Goal: Task Accomplishment & Management: Use online tool/utility

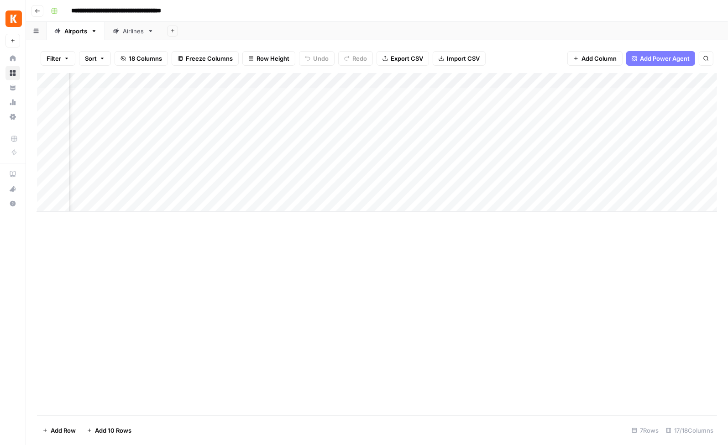
scroll to position [0, 199]
click at [426, 95] on div "Add Column" at bounding box center [377, 142] width 680 height 139
click at [448, 94] on div "Add Column" at bounding box center [377, 142] width 680 height 139
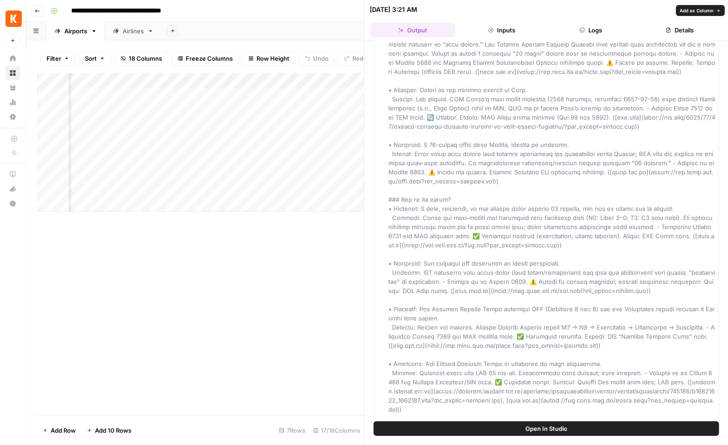
scroll to position [93, 0]
click at [300, 233] on div "Add Column" at bounding box center [200, 244] width 327 height 342
click at [713, 9] on icon "button" at bounding box center [715, 9] width 5 height 5
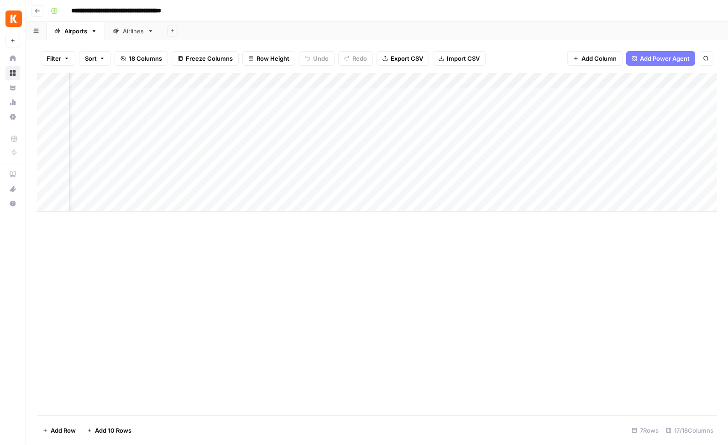
scroll to position [0, 287]
click at [454, 95] on div "Add Column" at bounding box center [377, 142] width 680 height 139
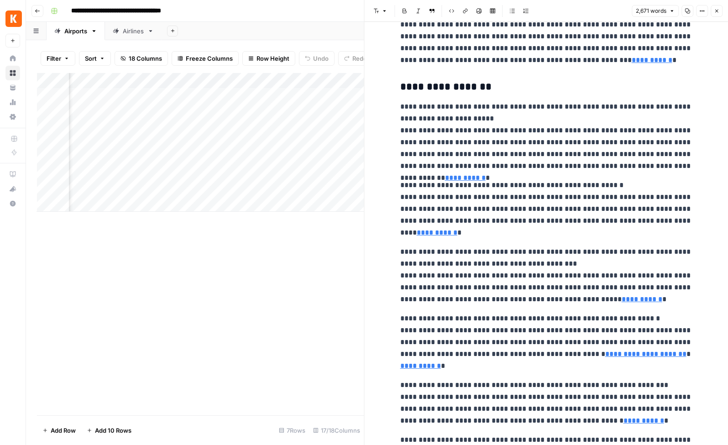
scroll to position [0, 504]
click at [715, 12] on icon "button" at bounding box center [715, 10] width 5 height 5
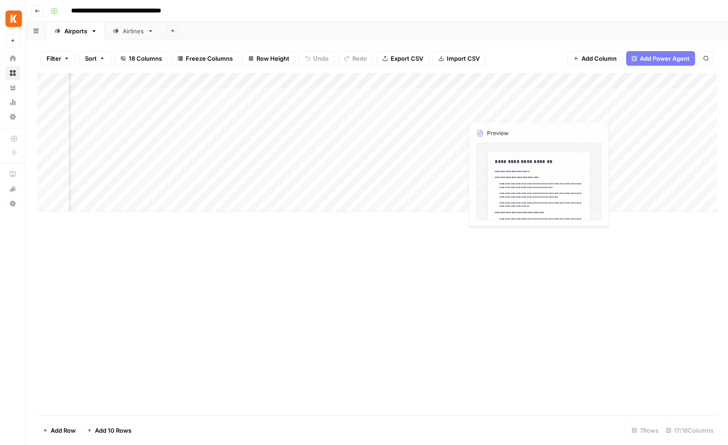
scroll to position [0, 734]
click at [387, 93] on div "Add Column" at bounding box center [377, 142] width 680 height 139
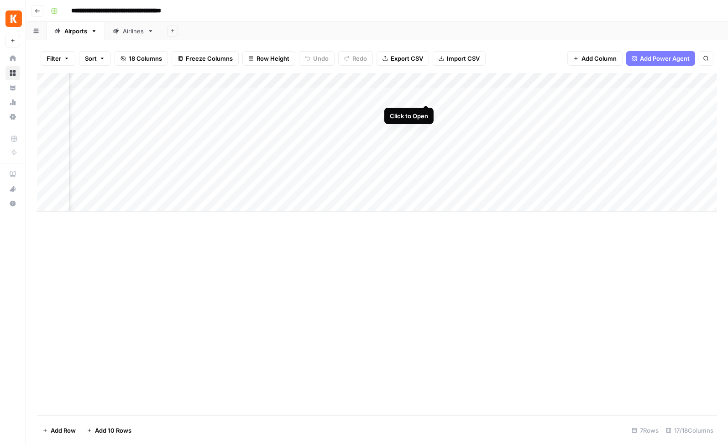
click at [427, 95] on div "Add Column" at bounding box center [377, 142] width 680 height 139
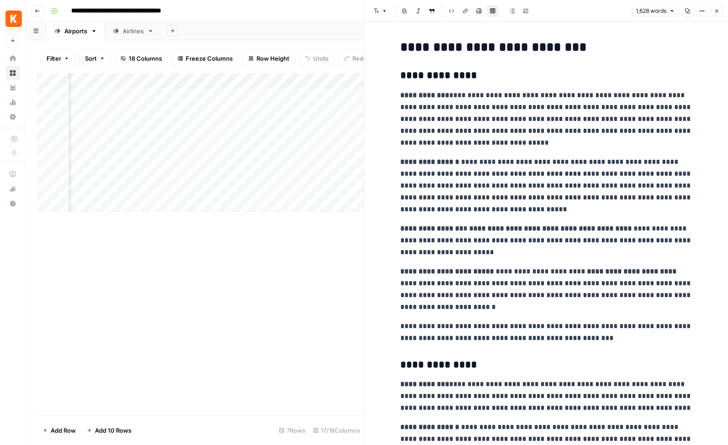
click at [360, 281] on div at bounding box center [364, 222] width 9 height 445
drag, startPoint x: 344, startPoint y: 279, endPoint x: 350, endPoint y: 271, distance: 9.8
click at [344, 279] on div "Add Column" at bounding box center [200, 244] width 327 height 342
click at [716, 12] on icon "button" at bounding box center [715, 10] width 5 height 5
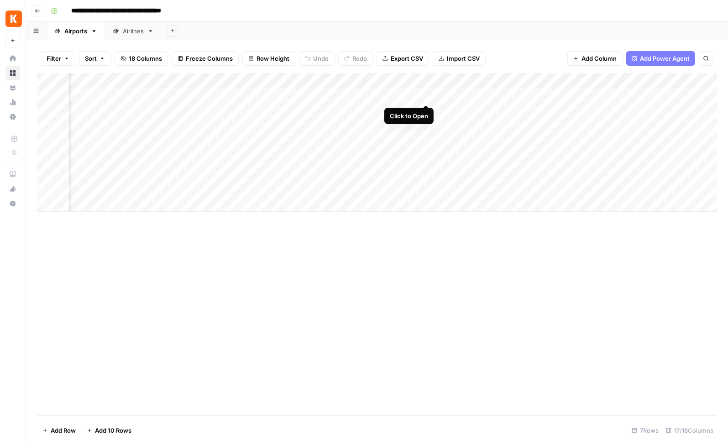
click at [426, 96] on div "Add Column" at bounding box center [377, 142] width 680 height 139
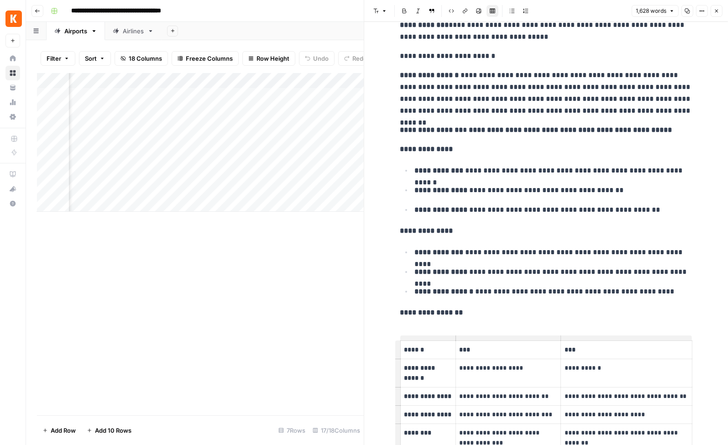
scroll to position [2534, 0]
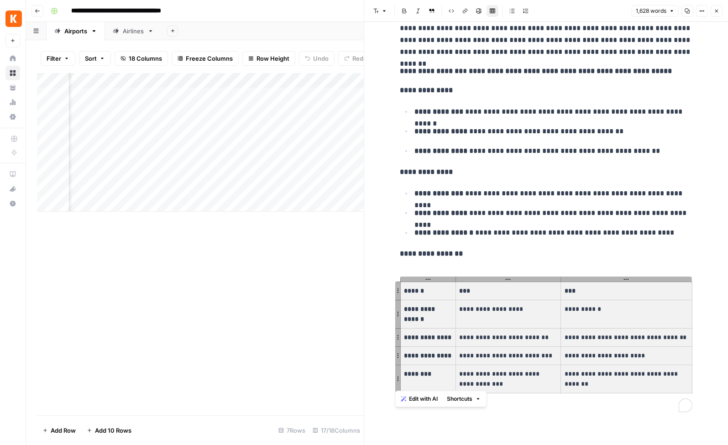
drag, startPoint x: 440, startPoint y: 292, endPoint x: 651, endPoint y: 370, distance: 225.0
click at [651, 370] on tbody "**********" at bounding box center [546, 336] width 292 height 111
click at [715, 10] on icon "button" at bounding box center [716, 11] width 3 height 3
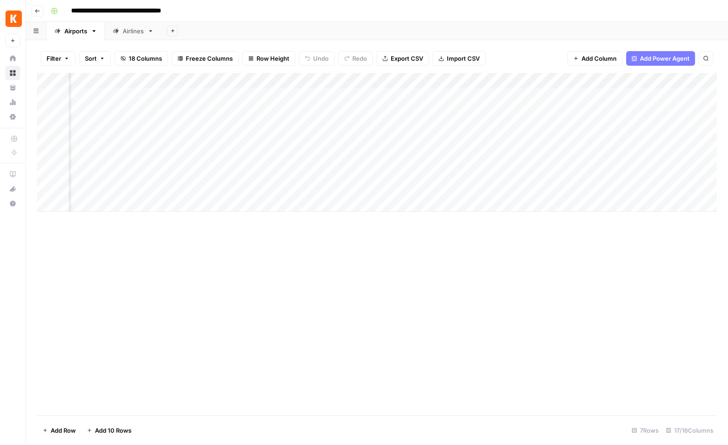
scroll to position [0, 548]
click at [333, 266] on div "Add Column" at bounding box center [377, 244] width 680 height 342
click at [129, 36] on link "Airlines" at bounding box center [133, 31] width 57 height 18
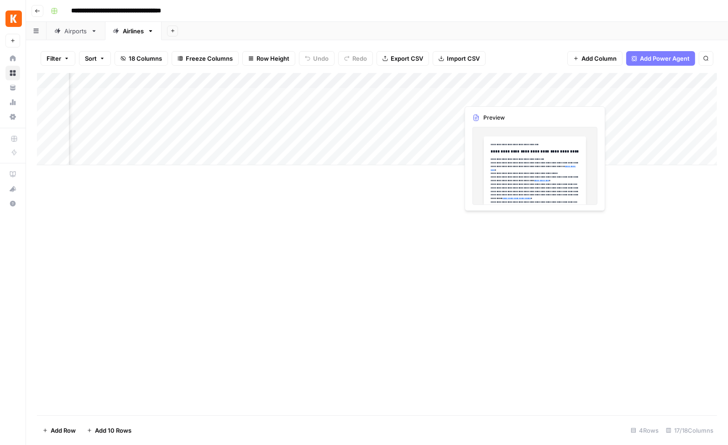
click at [485, 96] on div "Add Column" at bounding box center [377, 119] width 680 height 92
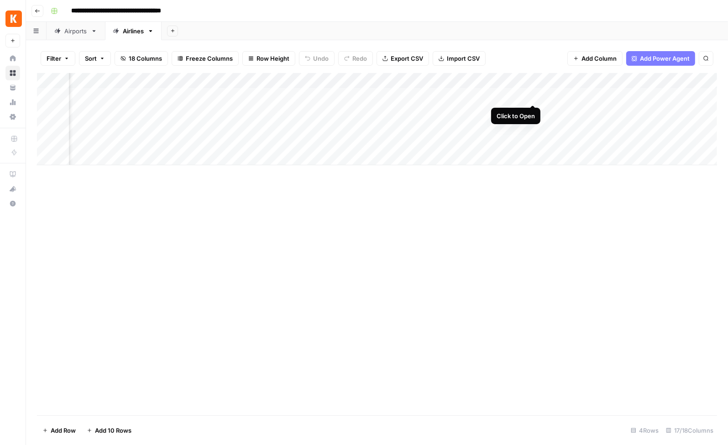
click at [535, 95] on div "Add Column" at bounding box center [377, 119] width 680 height 92
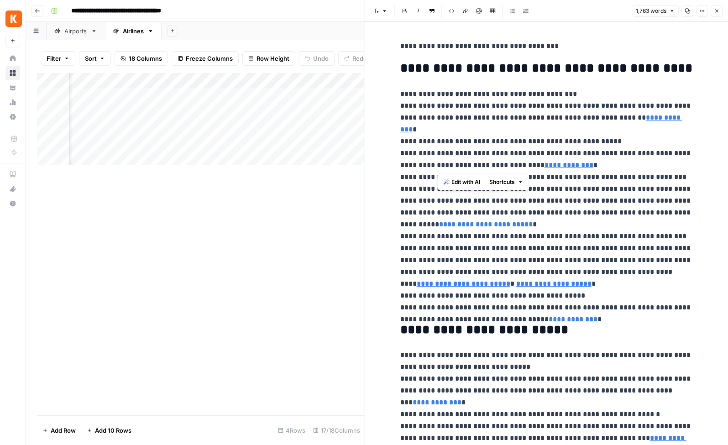
drag, startPoint x: 522, startPoint y: 170, endPoint x: 658, endPoint y: 170, distance: 135.9
click at [658, 170] on p "**********" at bounding box center [546, 200] width 292 height 225
click at [613, 179] on p "**********" at bounding box center [546, 200] width 292 height 225
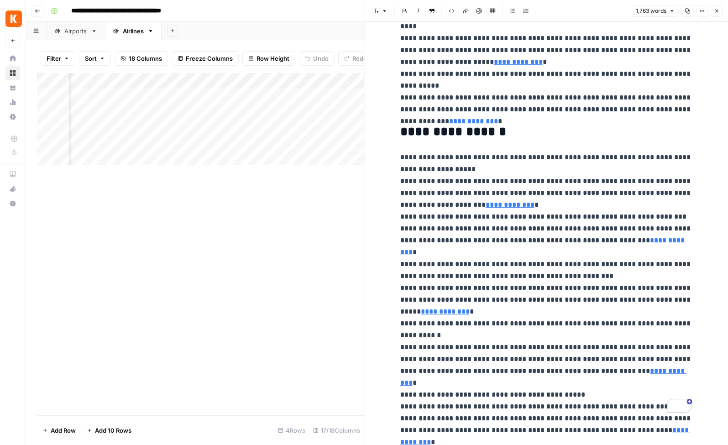
drag, startPoint x: 294, startPoint y: 187, endPoint x: 316, endPoint y: 180, distance: 23.7
click at [294, 187] on div "Add Column" at bounding box center [200, 244] width 327 height 342
click at [204, 94] on div "Add Column" at bounding box center [200, 119] width 327 height 92
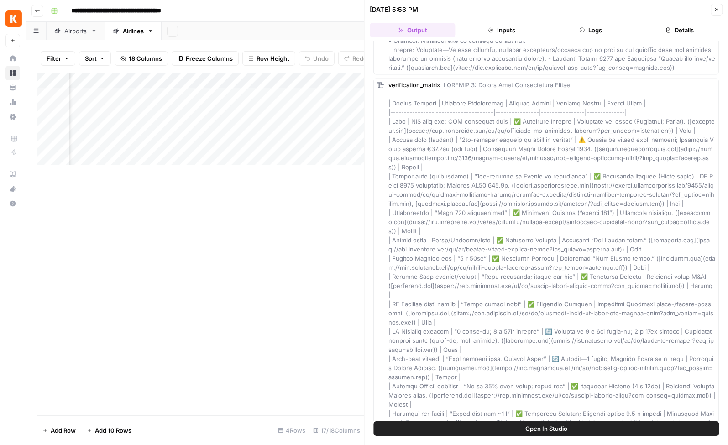
click at [498, 30] on button "Inputs" at bounding box center [501, 30] width 85 height 15
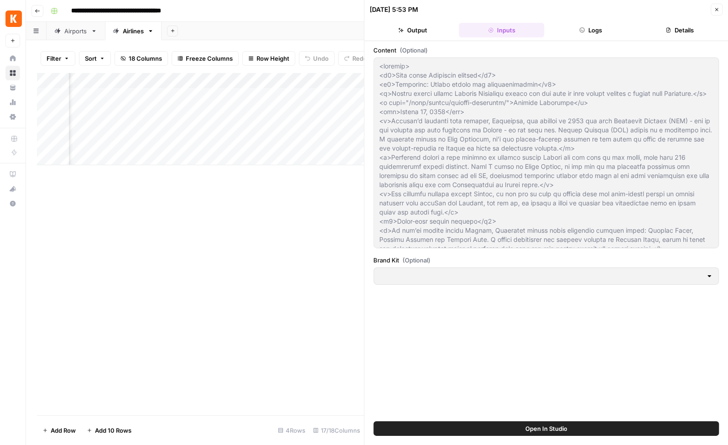
click at [574, 29] on button "Logs" at bounding box center [590, 30] width 85 height 15
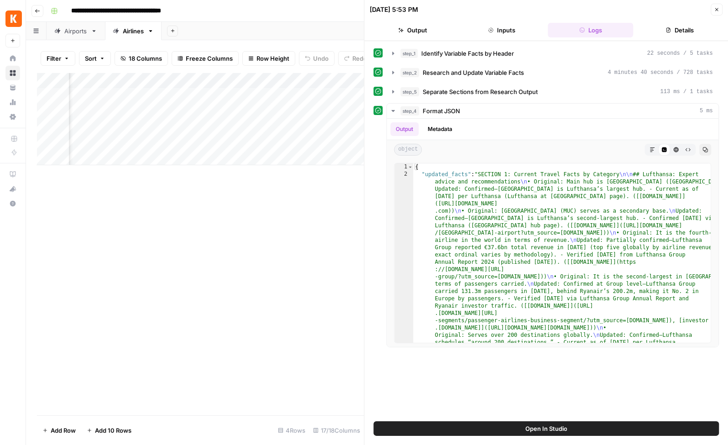
click at [687, 33] on button "Details" at bounding box center [679, 30] width 85 height 15
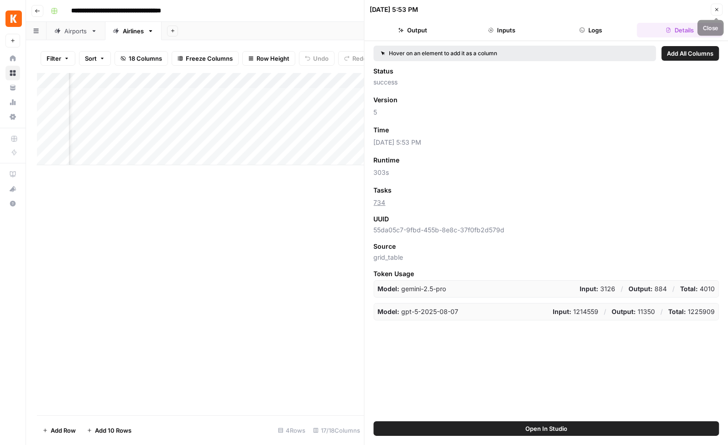
click at [717, 10] on icon "button" at bounding box center [715, 9] width 5 height 5
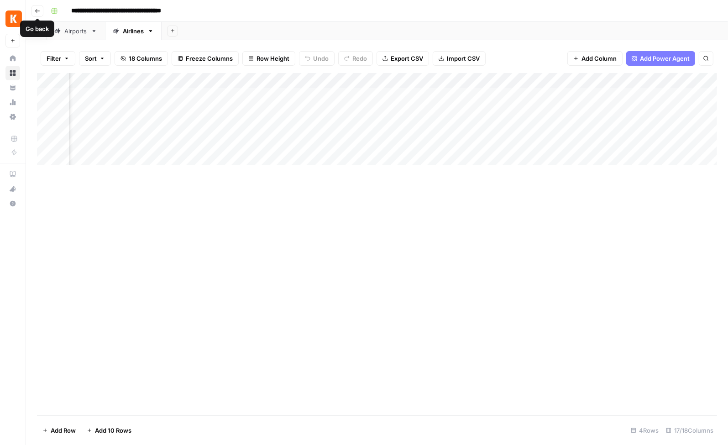
click at [41, 11] on button "Go back" at bounding box center [37, 11] width 12 height 12
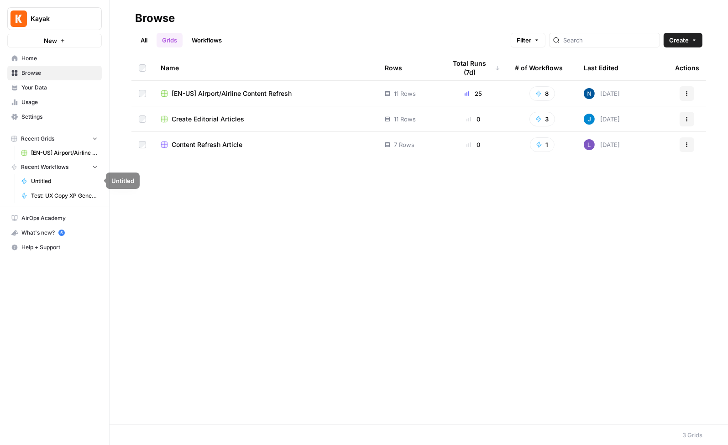
click at [52, 166] on span "Recent Workflows" at bounding box center [44, 167] width 47 height 8
click at [49, 198] on span "Test: UX Copy XP Generator" at bounding box center [64, 196] width 67 height 8
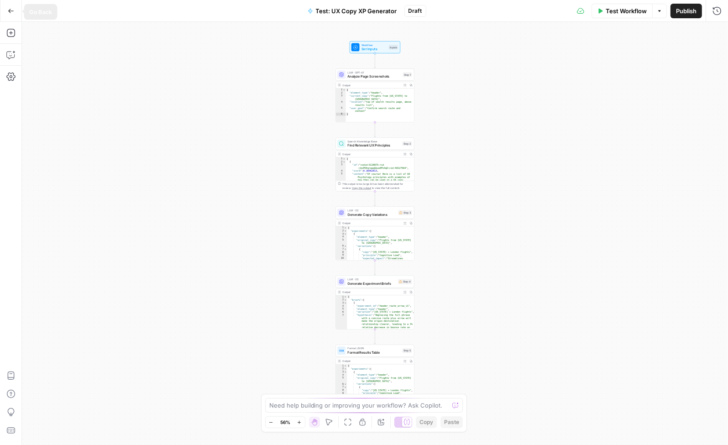
click at [15, 15] on button "Go Back" at bounding box center [11, 11] width 16 height 16
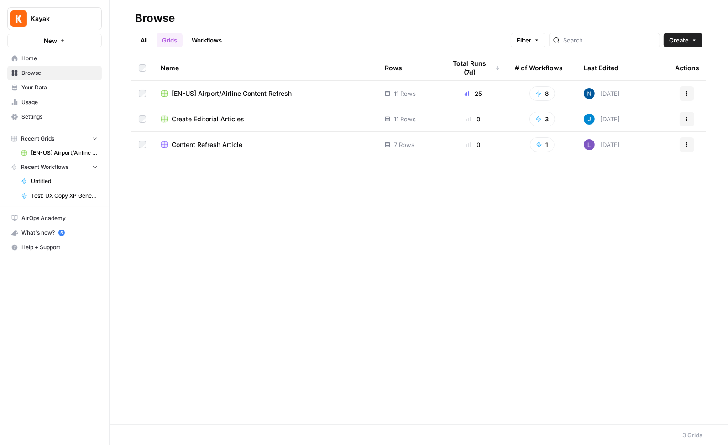
click at [204, 42] on link "Workflows" at bounding box center [206, 40] width 41 height 15
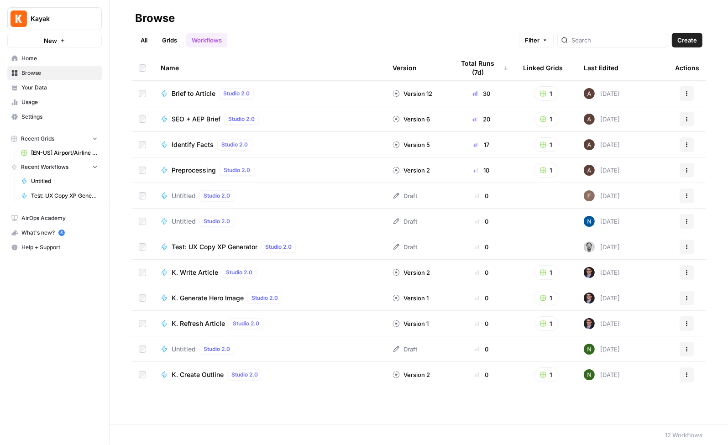
click at [271, 143] on div "Identify Facts Studio 2.0" at bounding box center [269, 144] width 217 height 11
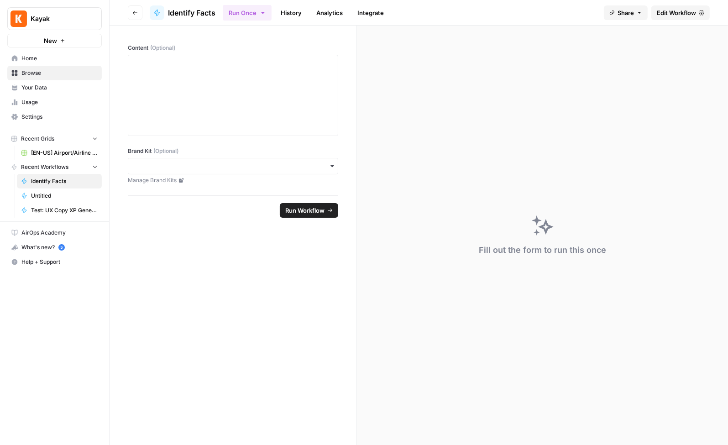
click at [132, 11] on icon "button" at bounding box center [134, 12] width 5 height 5
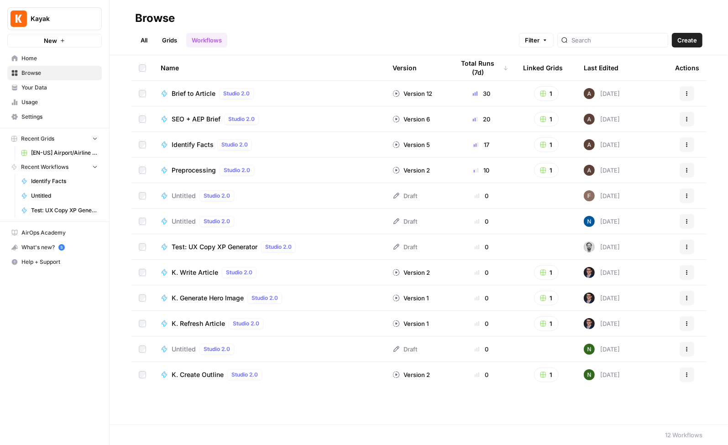
click at [187, 146] on span "Identify Facts" at bounding box center [193, 144] width 42 height 9
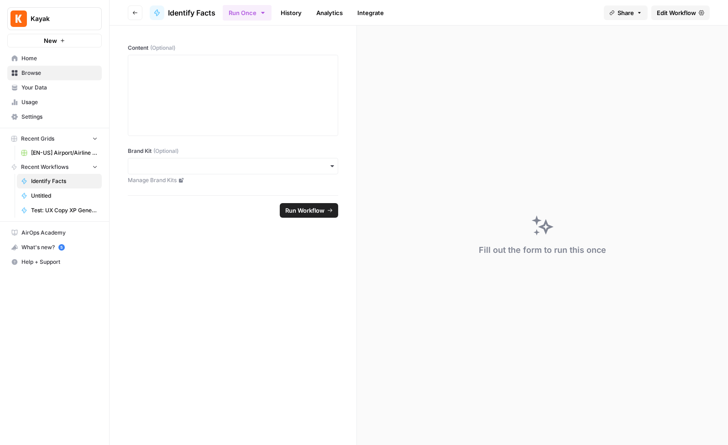
click at [135, 10] on icon "button" at bounding box center [134, 12] width 5 height 5
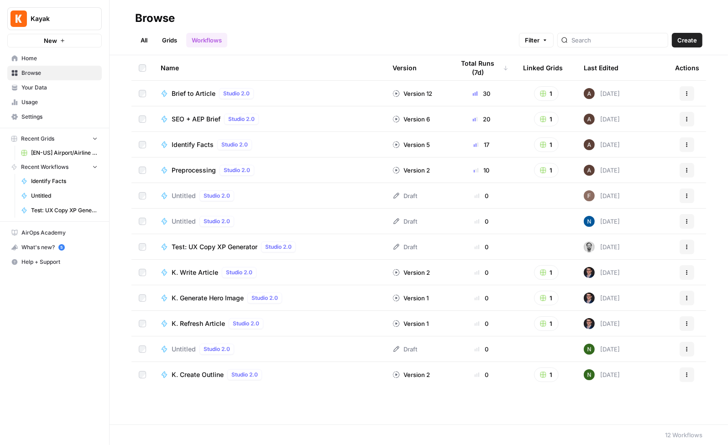
click at [686, 146] on icon "button" at bounding box center [686, 144] width 5 height 5
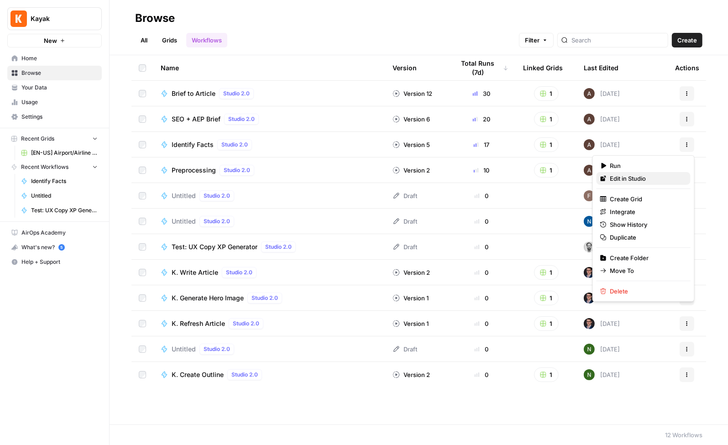
click at [645, 178] on span "Edit in Studio" at bounding box center [646, 178] width 73 height 9
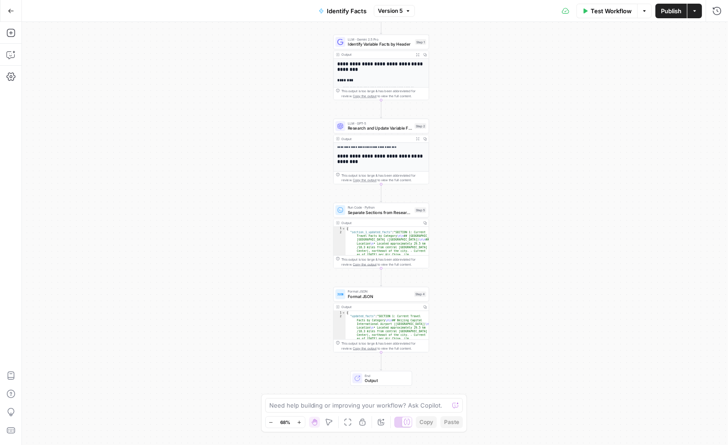
click at [11, 9] on icon "button" at bounding box center [11, 11] width 6 height 6
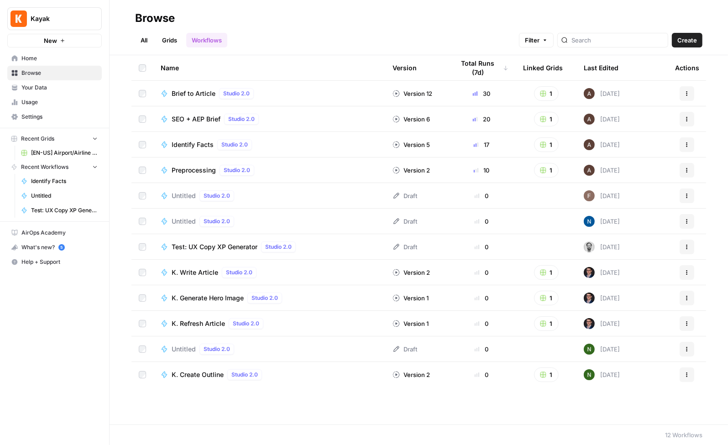
click at [690, 171] on button "Actions" at bounding box center [686, 170] width 15 height 15
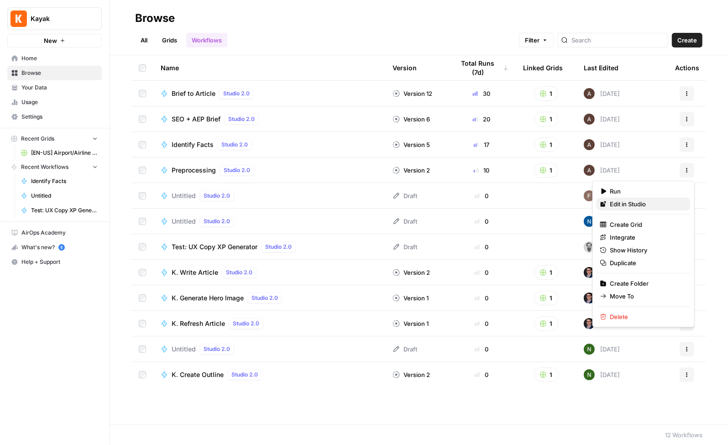
click at [650, 200] on span "Edit in Studio" at bounding box center [646, 203] width 73 height 9
